Goal: Check status: Check status

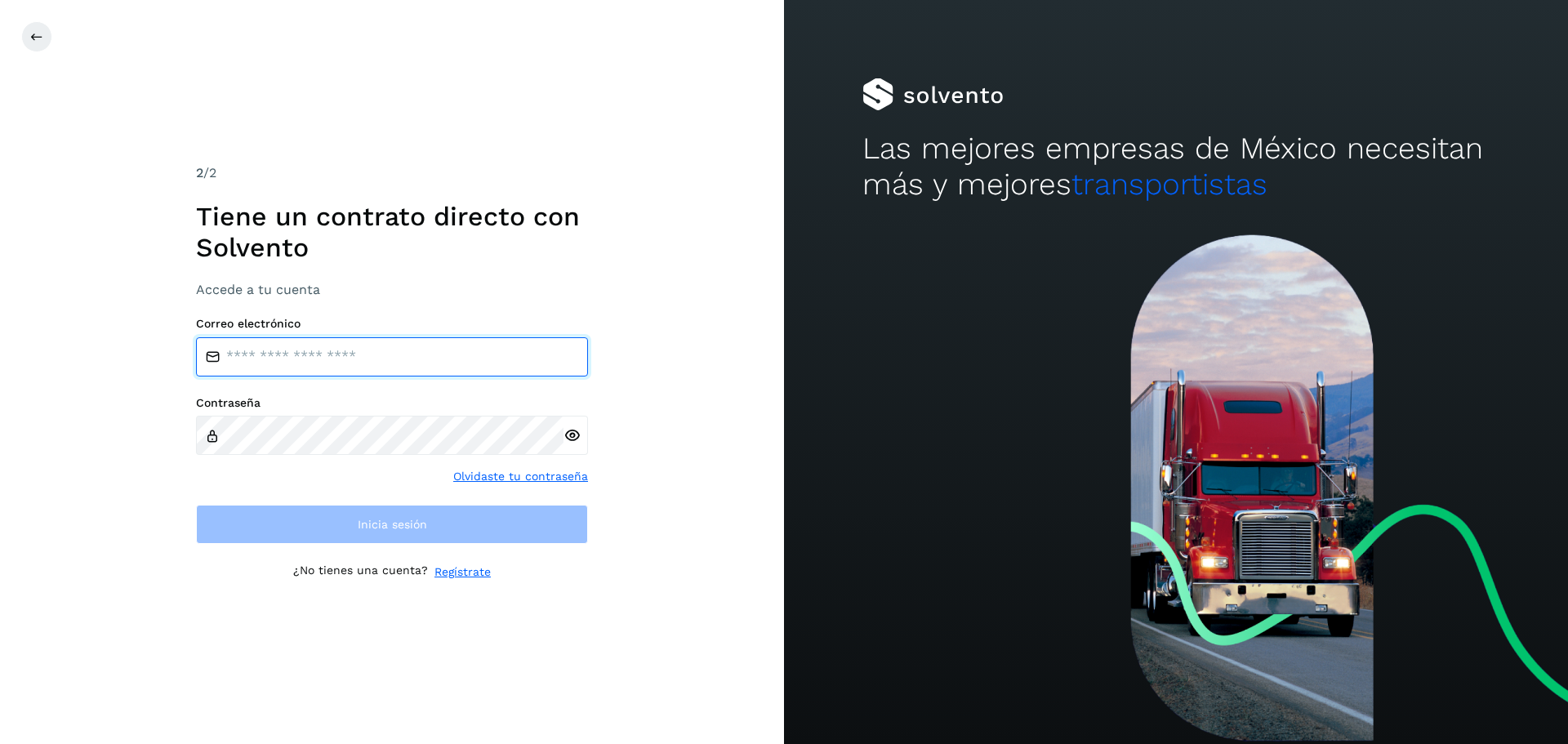
click at [283, 349] on input "email" at bounding box center [392, 357] width 392 height 39
type input "**********"
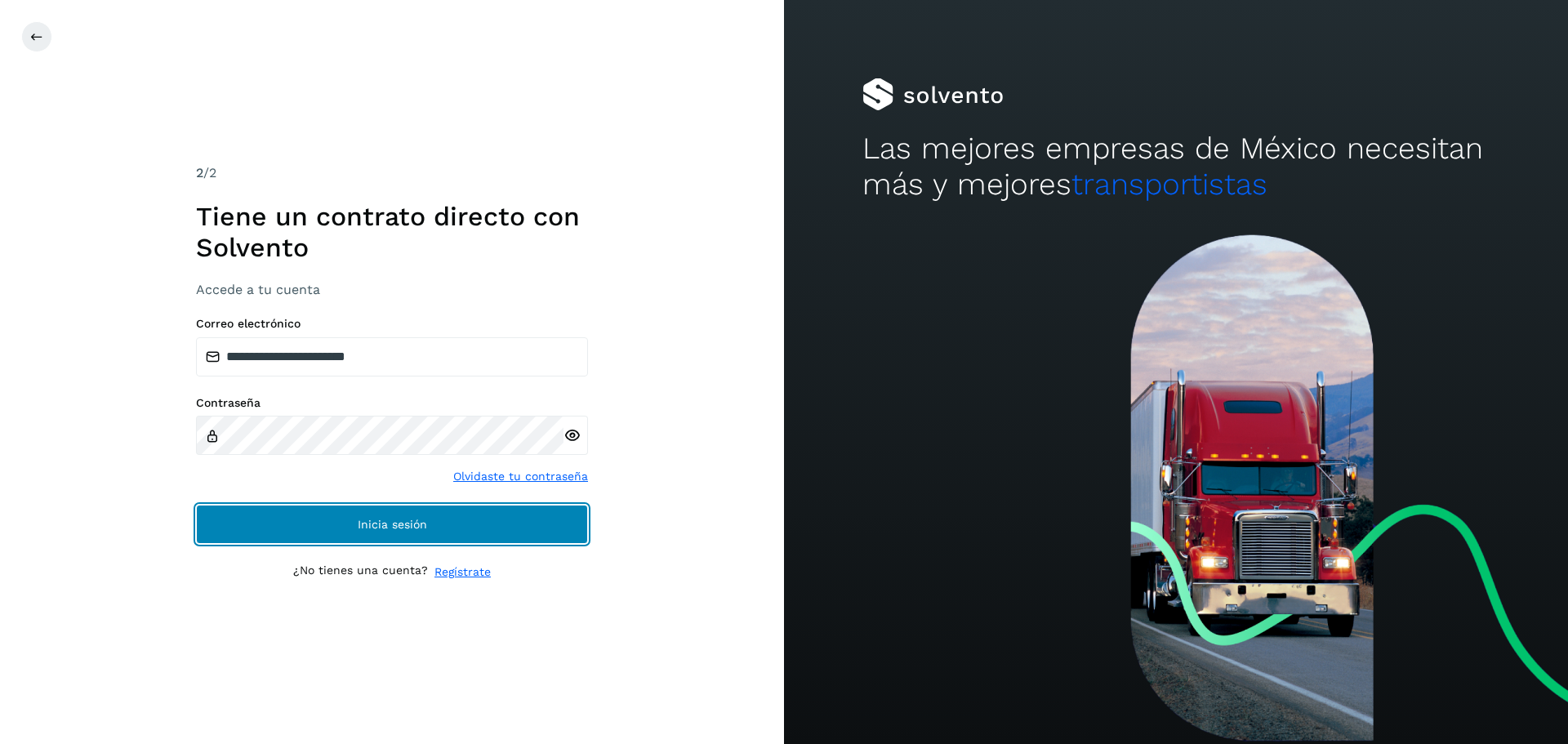
click at [378, 519] on span "Inicia sesión" at bounding box center [393, 524] width 69 height 11
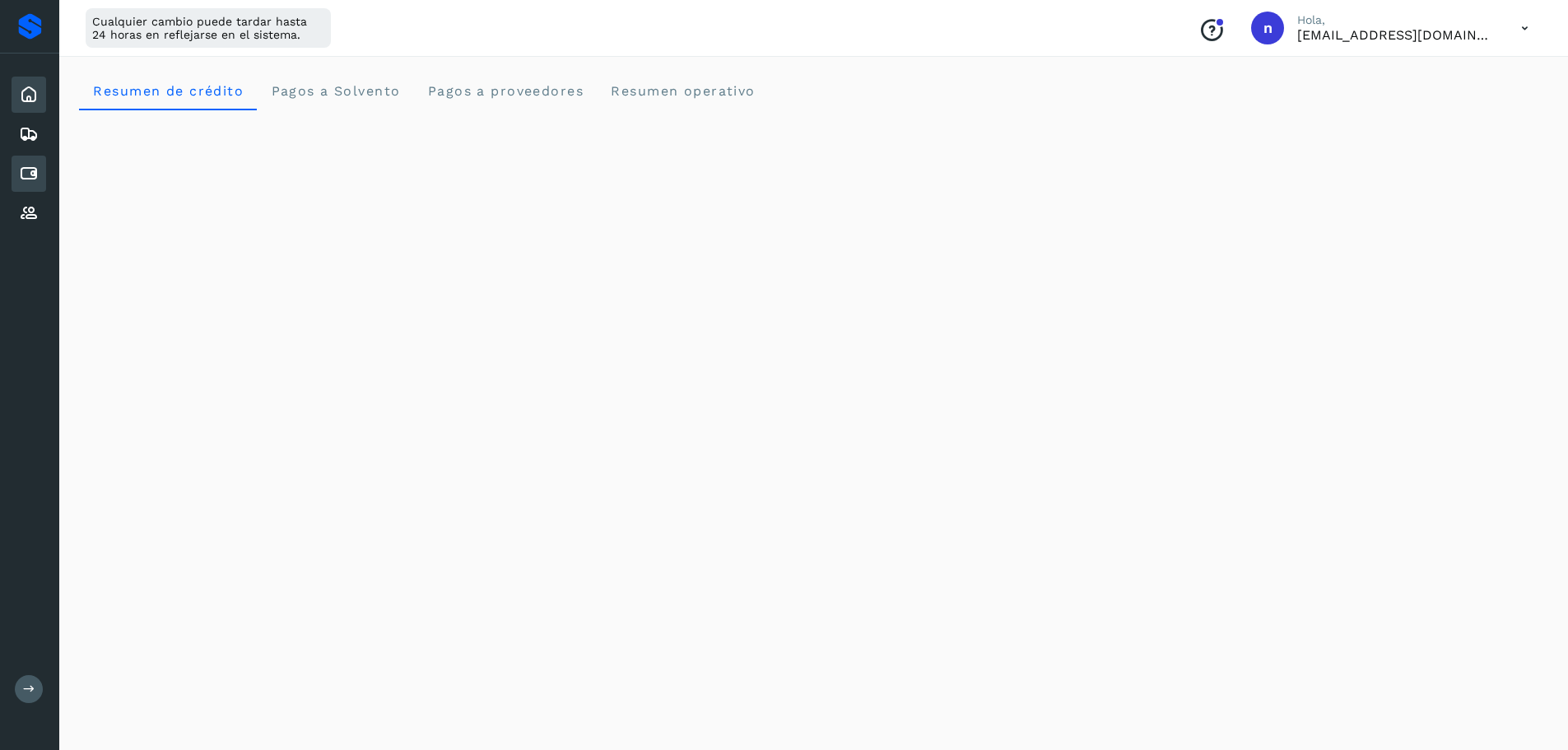
click at [31, 164] on icon at bounding box center [28, 173] width 20 height 20
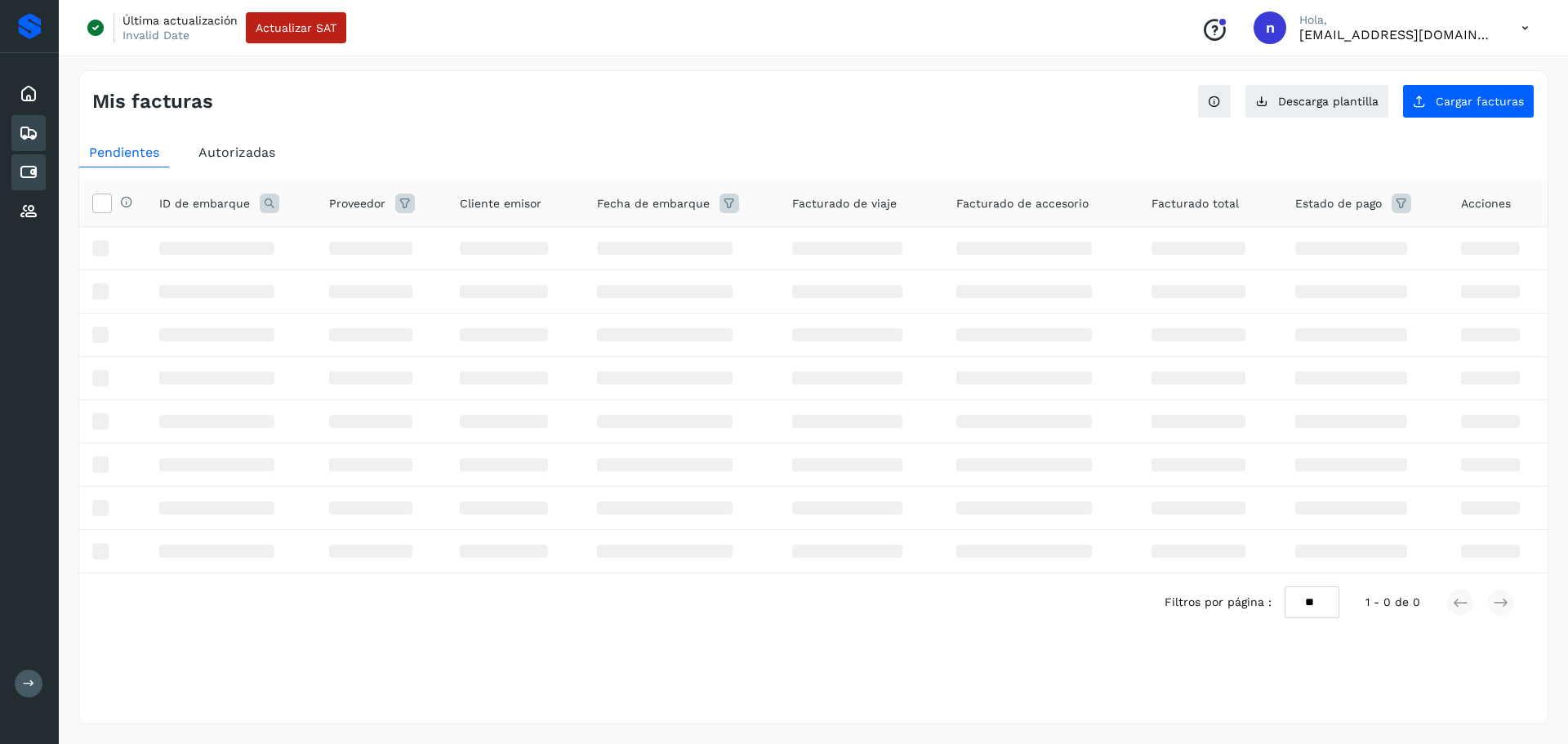
click at [25, 123] on icon at bounding box center [28, 133] width 20 height 20
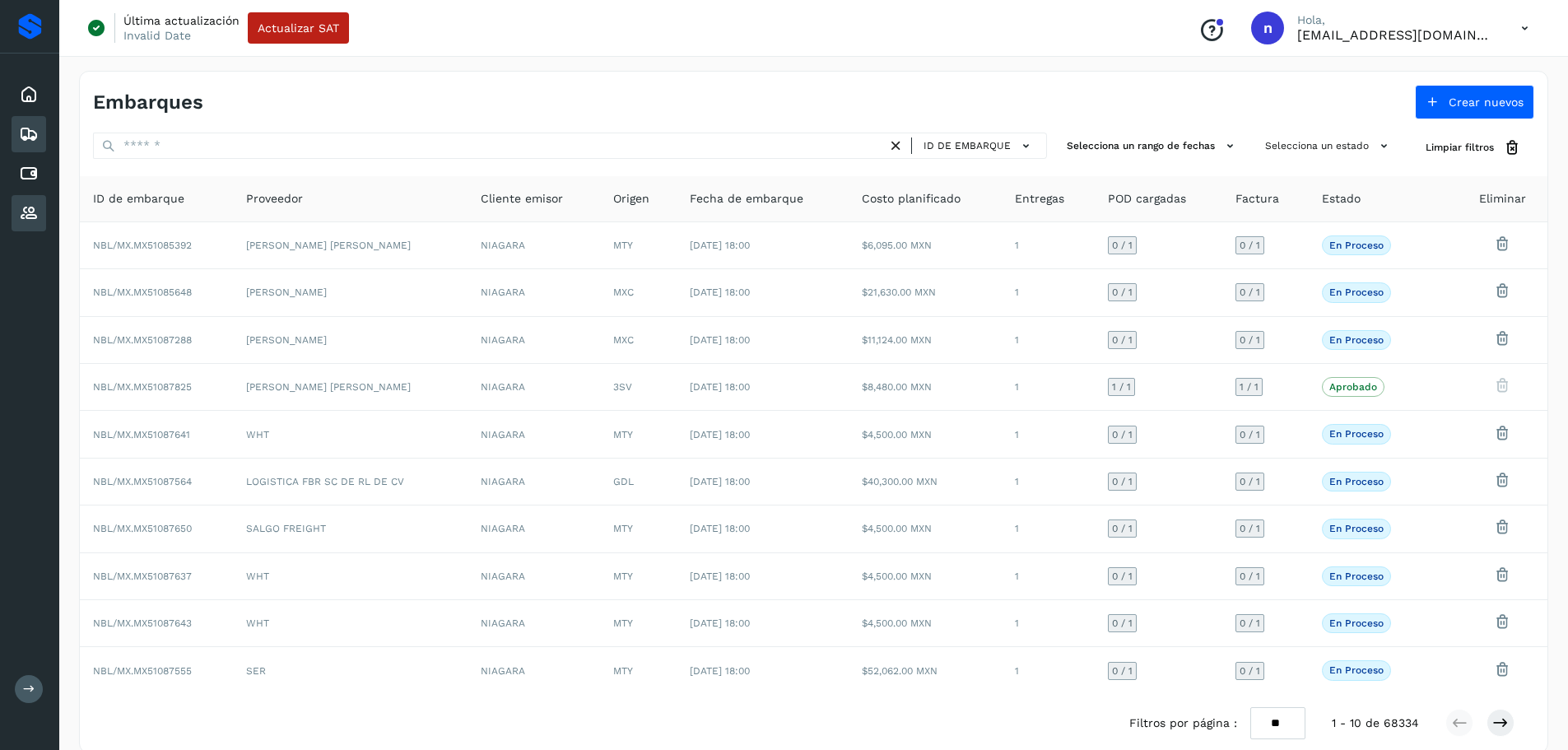
click at [33, 219] on icon at bounding box center [28, 213] width 20 height 20
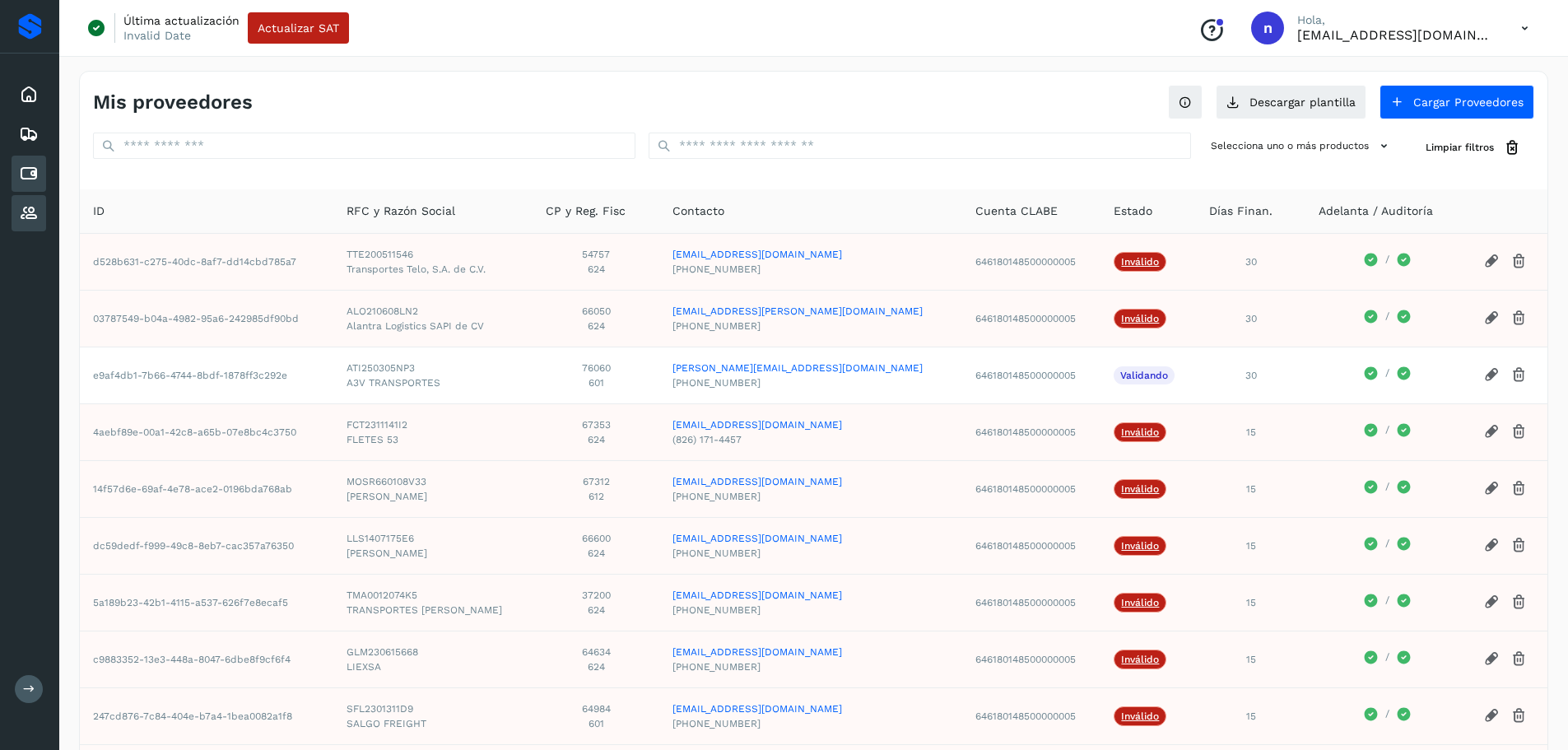
click at [36, 174] on icon at bounding box center [28, 173] width 20 height 20
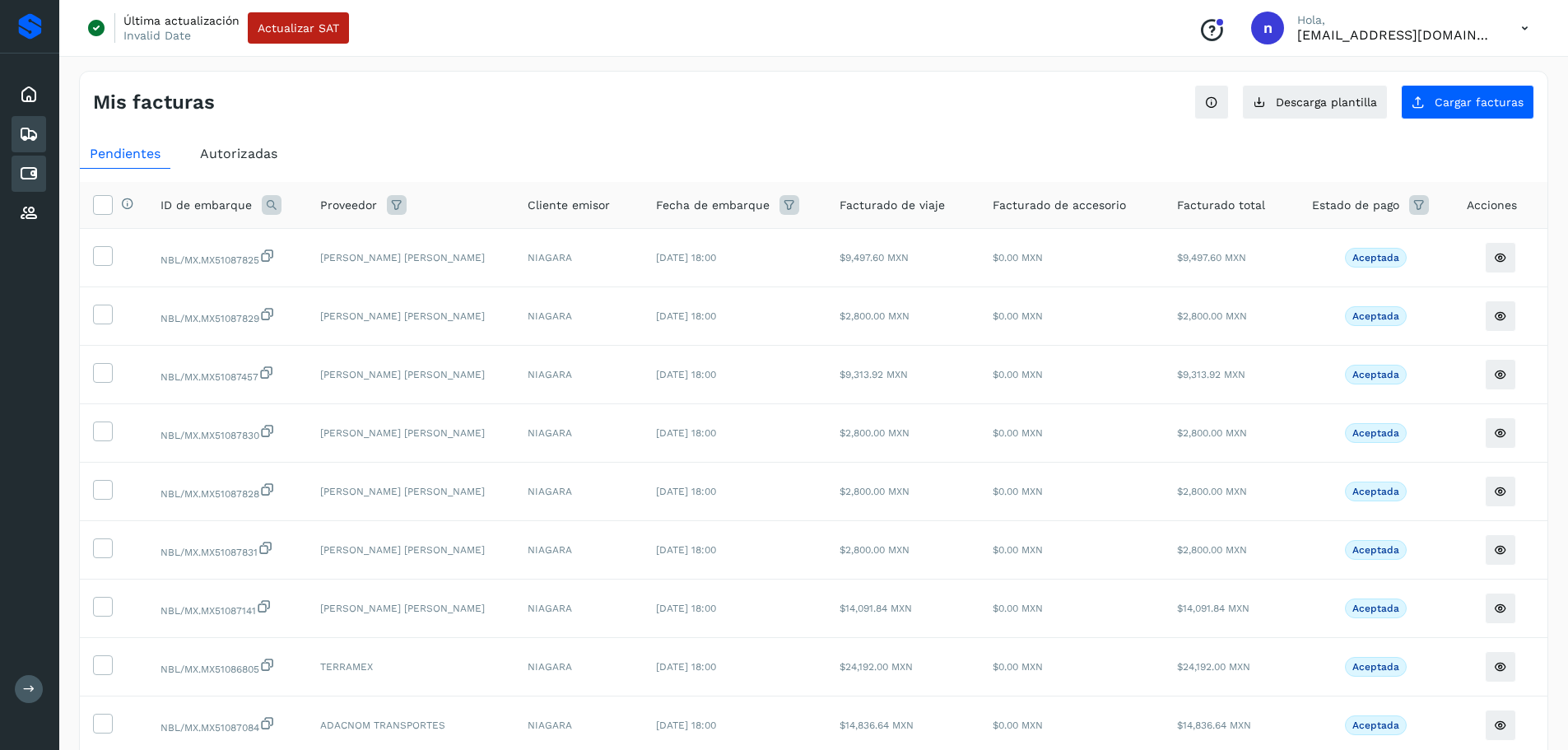
click at [24, 125] on icon at bounding box center [28, 134] width 20 height 20
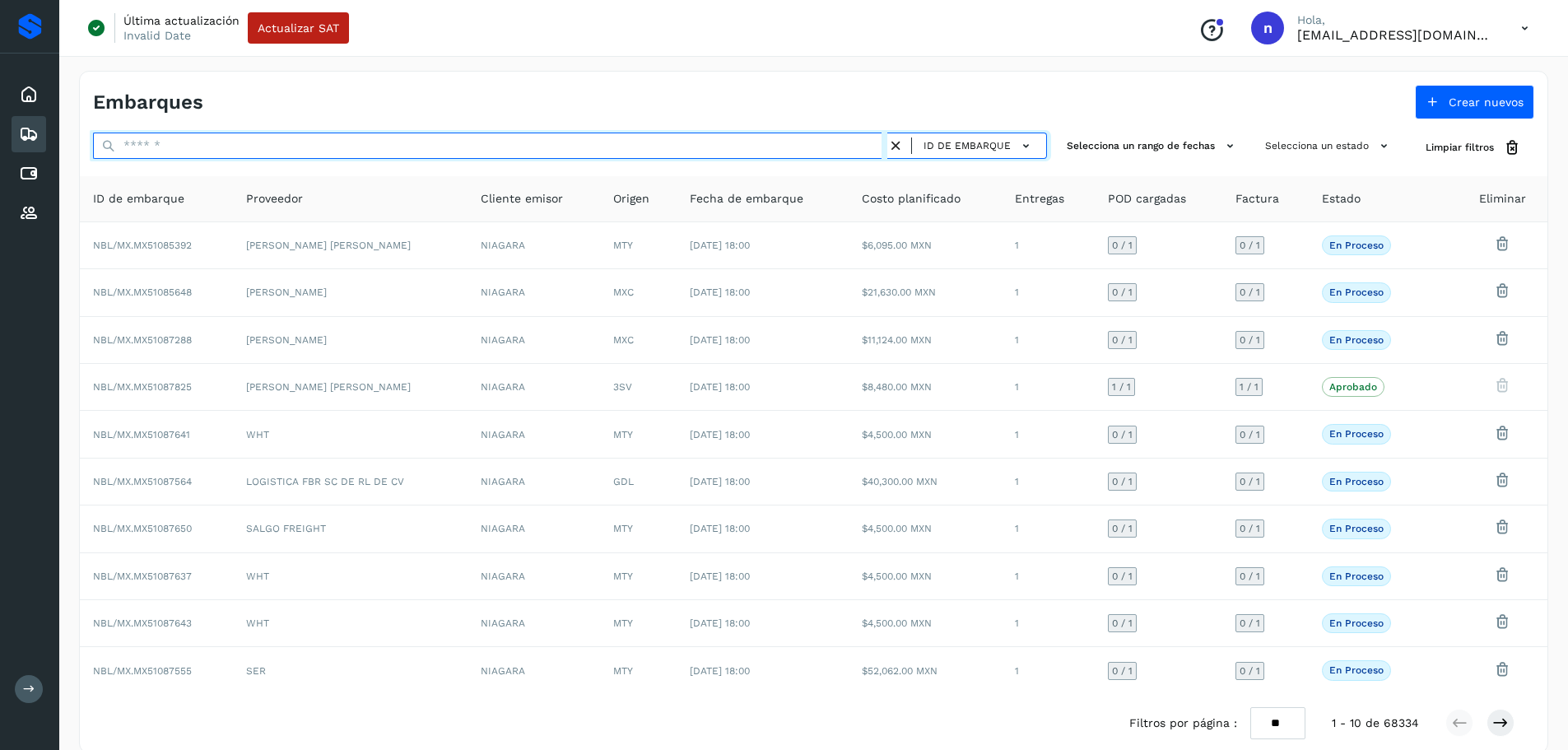
click at [320, 140] on input "text" at bounding box center [490, 146] width 794 height 26
paste input "**********"
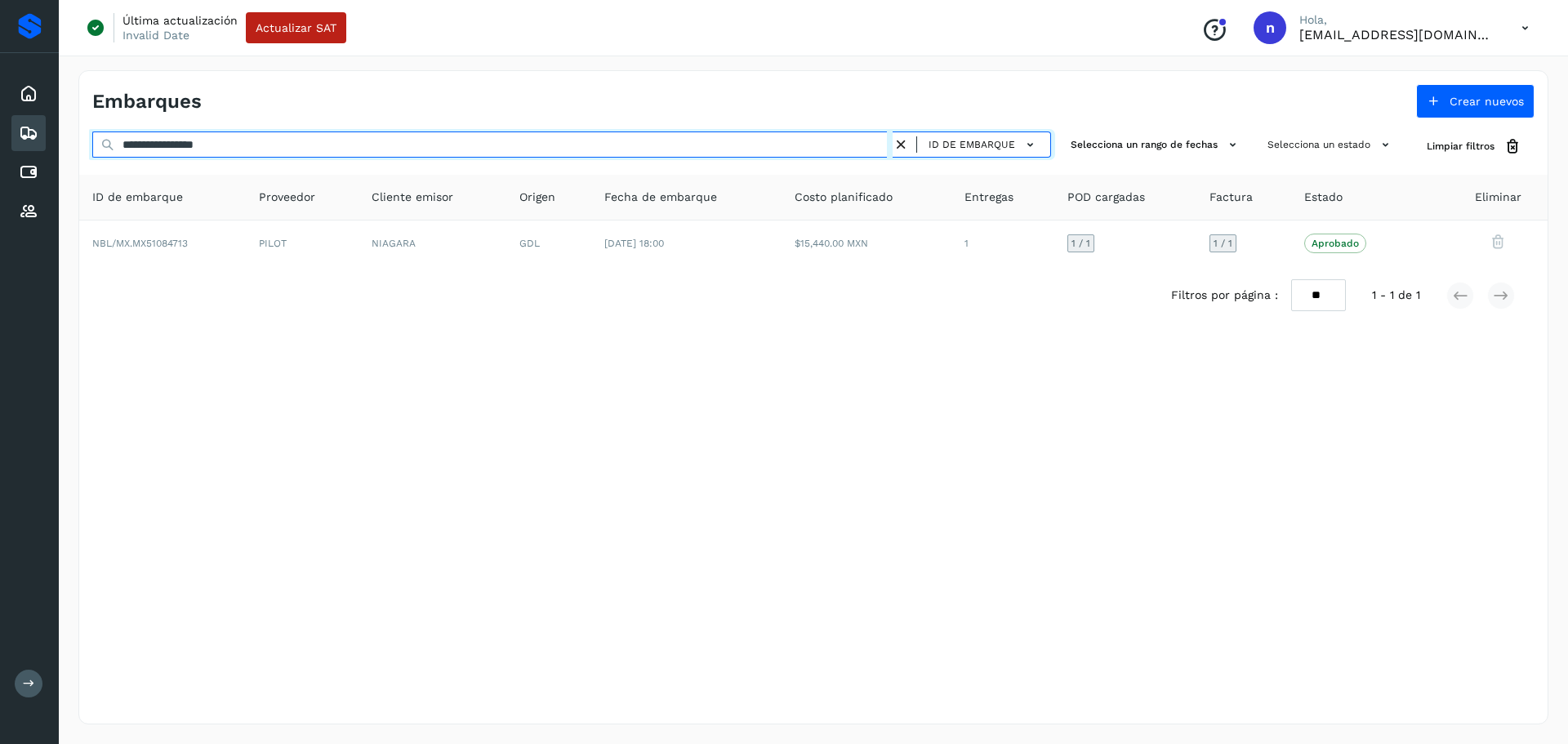
type input "**********"
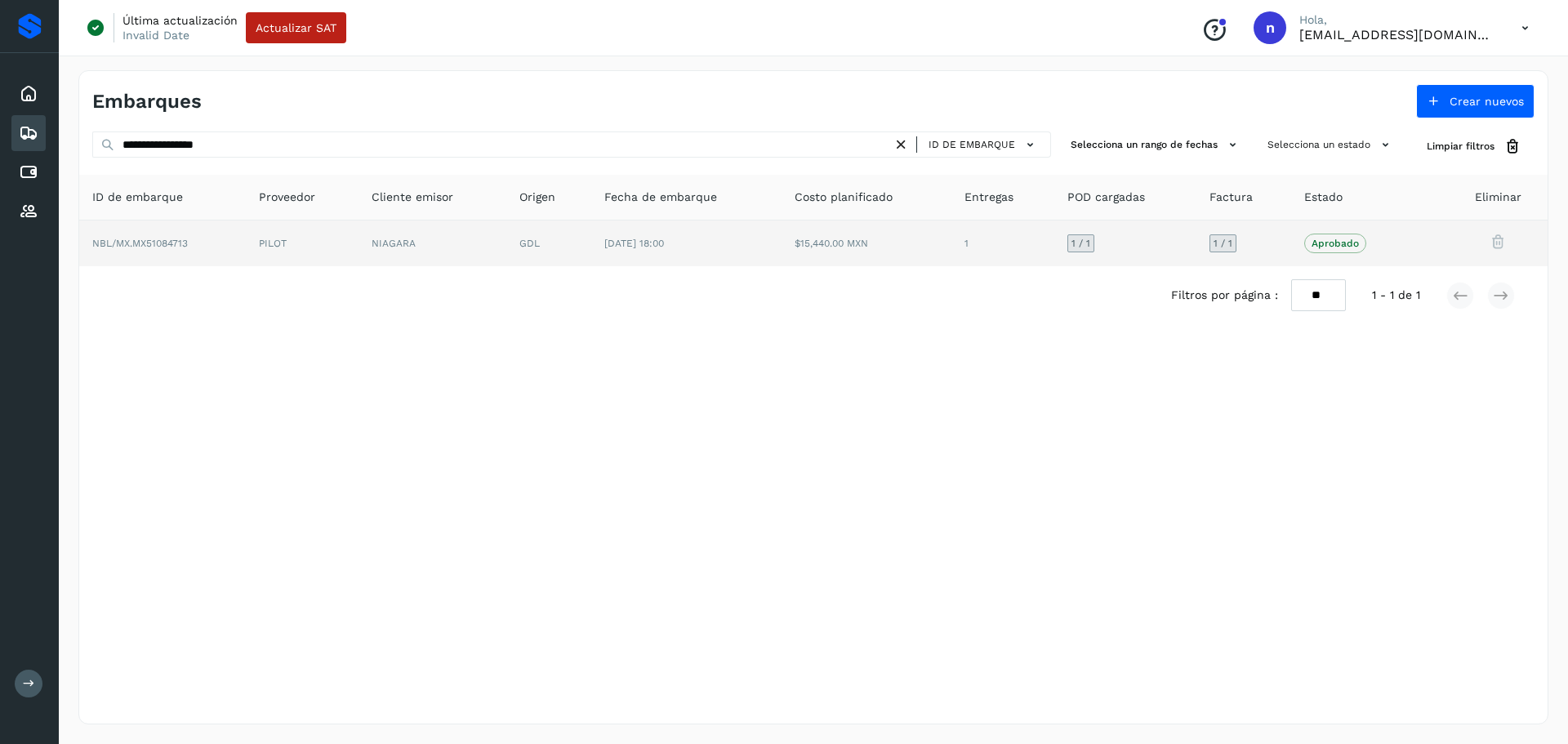
click at [521, 254] on td "GDL" at bounding box center [549, 243] width 85 height 46
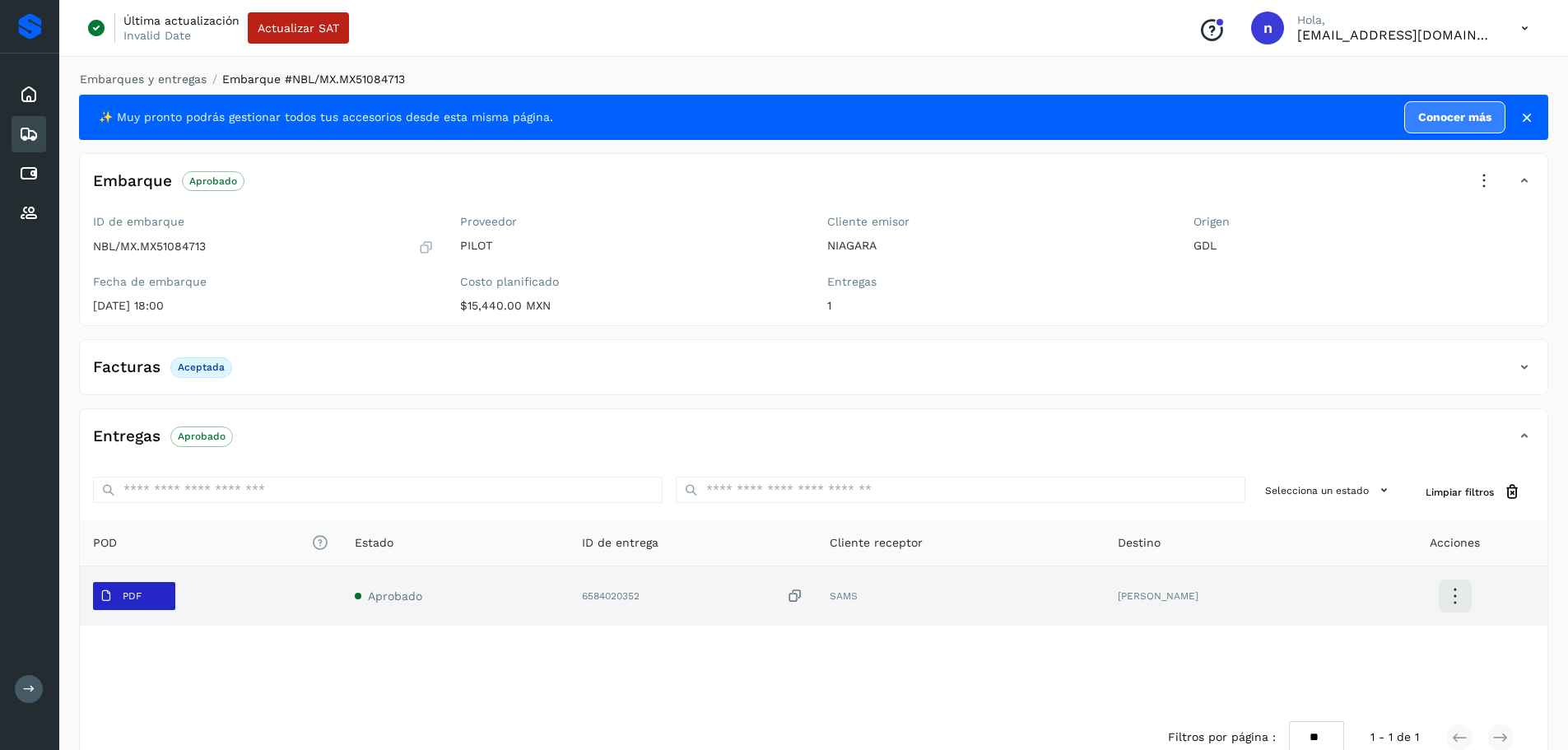
click at [125, 598] on p "PDF" at bounding box center [132, 595] width 19 height 11
click at [1452, 607] on icon at bounding box center [1454, 595] width 39 height 39
click at [910, 679] on div at bounding box center [784, 375] width 1568 height 750
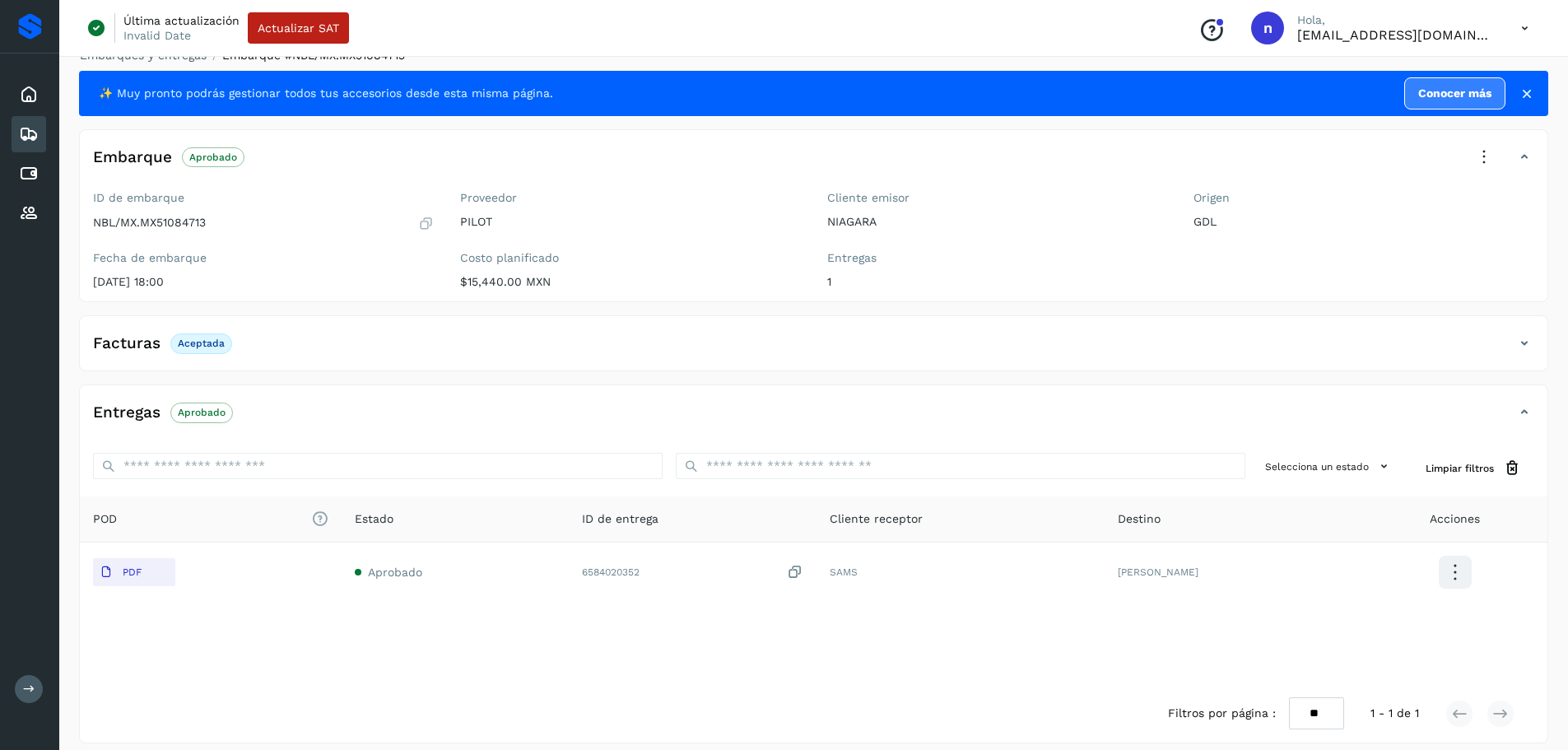
scroll to position [37, 0]
